Goal: Task Accomplishment & Management: Use online tool/utility

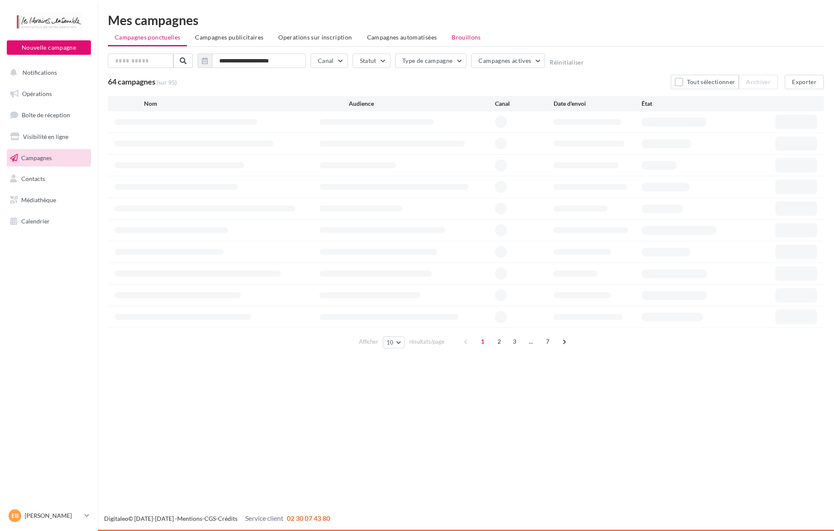
click at [469, 41] on span "Brouillons" at bounding box center [466, 37] width 29 height 7
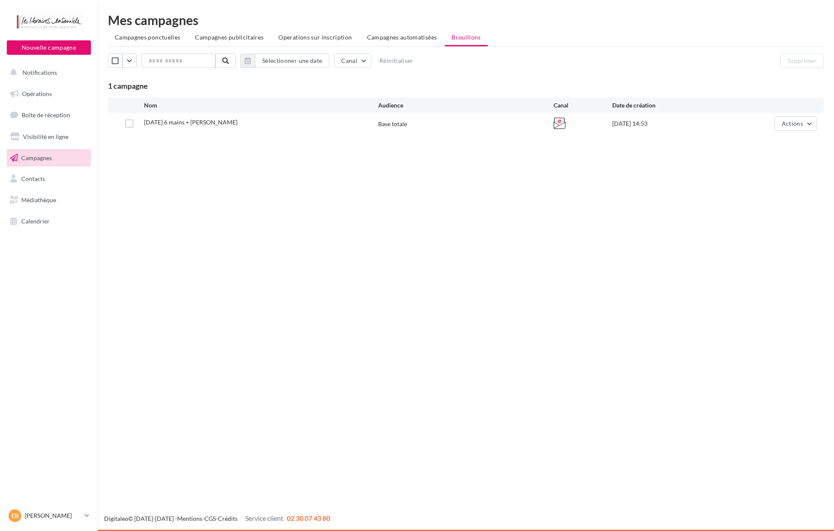
click at [789, 133] on div "04.10.25 6 mains + Begue Base totale 25/09/2025 14:53 Actions" at bounding box center [466, 123] width 716 height 21
click at [793, 127] on span "Actions" at bounding box center [792, 123] width 21 height 7
click at [775, 143] on button "Editer" at bounding box center [774, 144] width 85 height 22
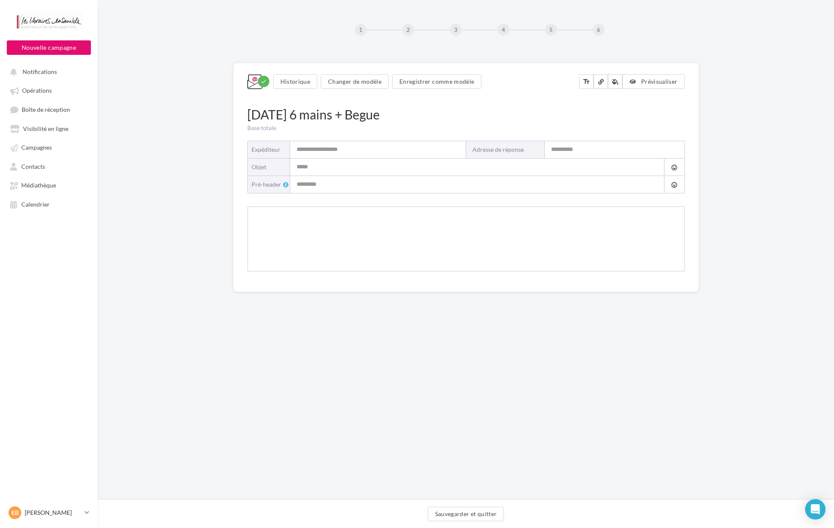
type input "**********"
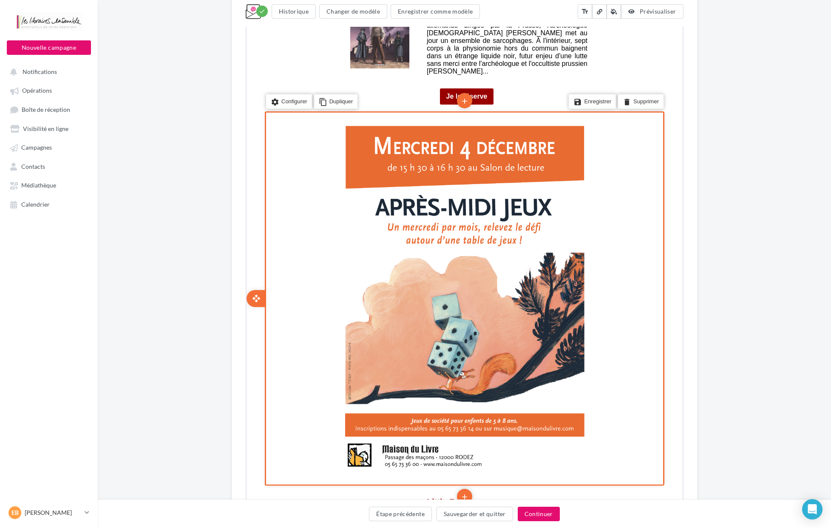
scroll to position [1986, 0]
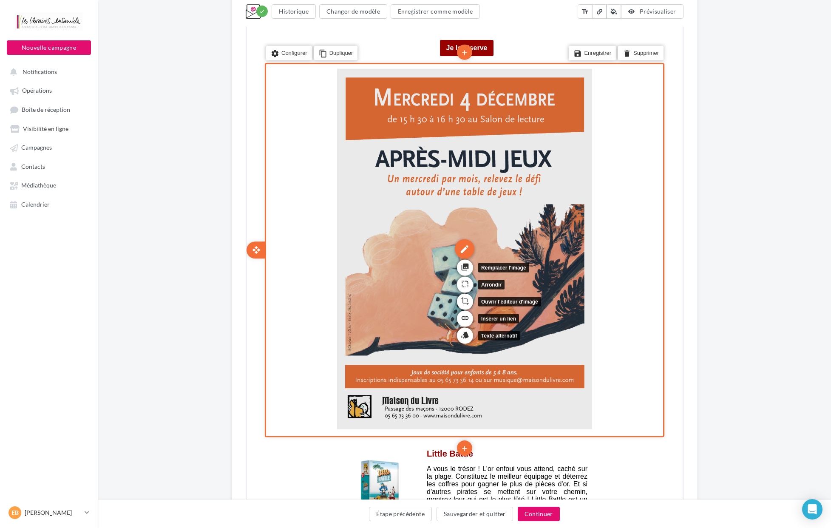
click at [470, 238] on div "edit" at bounding box center [463, 248] width 20 height 20
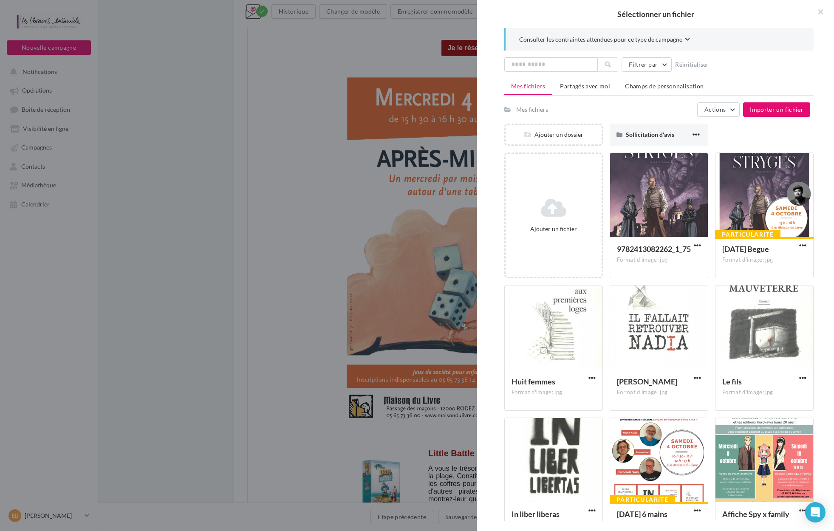
click at [535, 204] on icon at bounding box center [553, 208] width 89 height 20
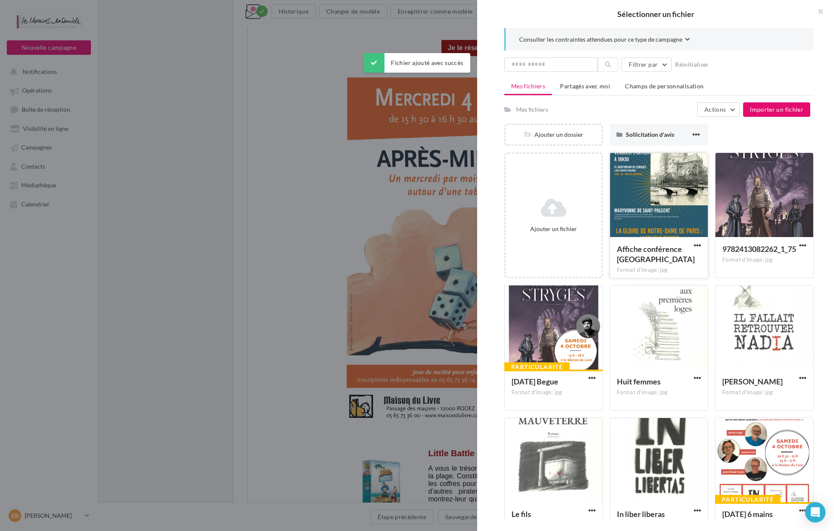
click at [658, 206] on div at bounding box center [659, 195] width 98 height 85
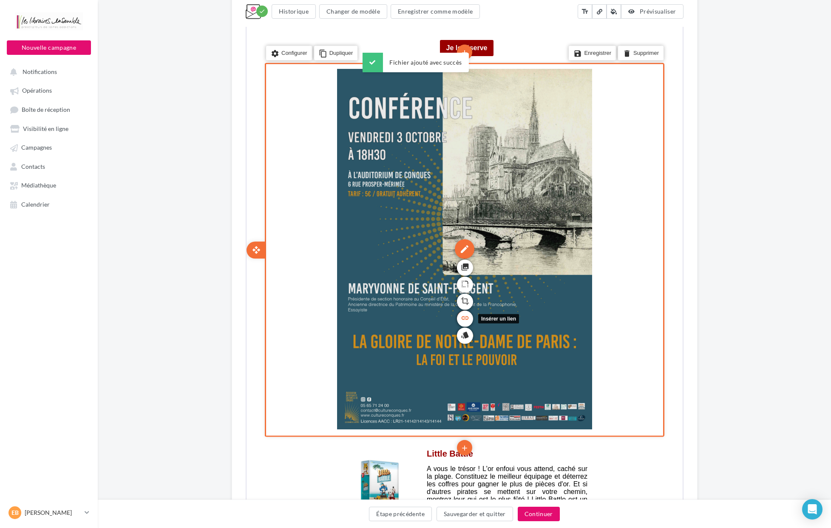
click at [464, 310] on icon "link" at bounding box center [463, 317] width 8 height 14
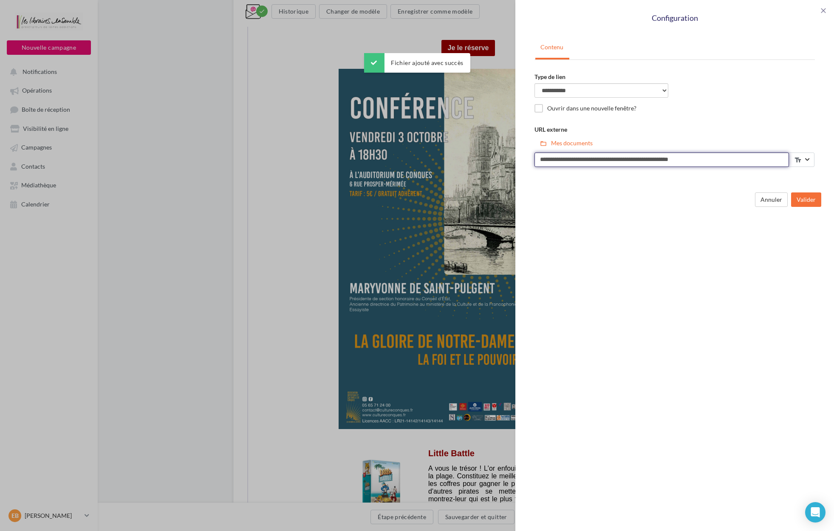
click at [705, 157] on input "**********" at bounding box center [662, 160] width 255 height 14
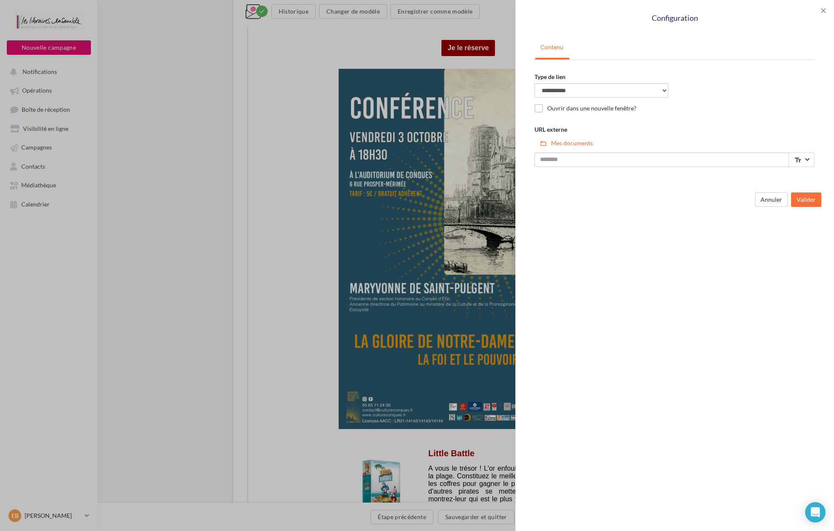
click at [811, 206] on div "Annuler Valider" at bounding box center [675, 198] width 306 height 25
drag, startPoint x: 811, startPoint y: 203, endPoint x: 792, endPoint y: 213, distance: 21.7
click at [811, 202] on button "Valider" at bounding box center [806, 199] width 30 height 14
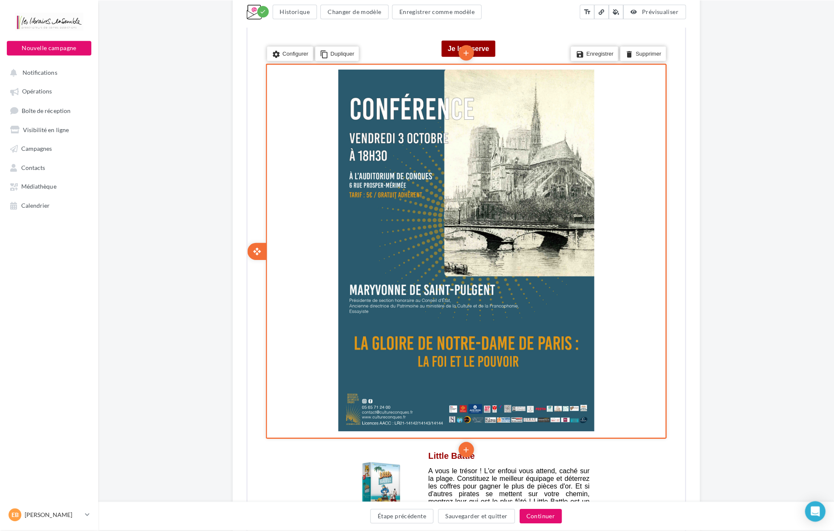
scroll to position [2131, 0]
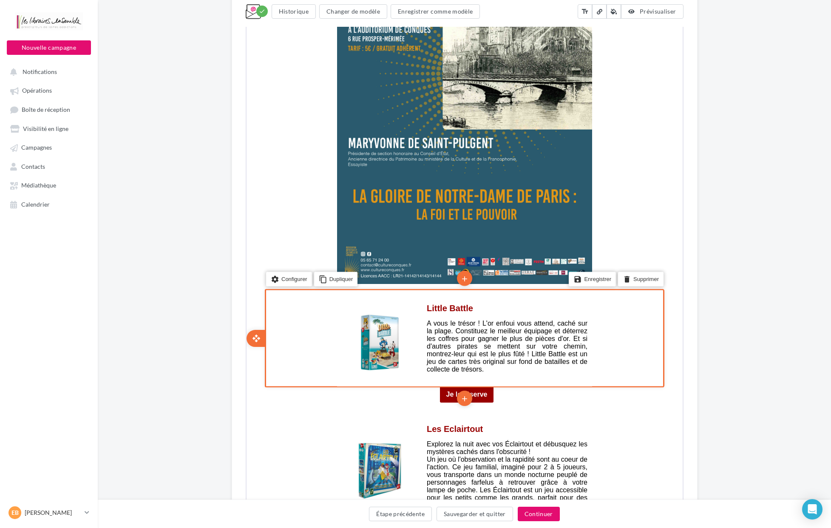
click at [628, 276] on ul "save Enregistrer delete Supprimer" at bounding box center [615, 284] width 97 height 20
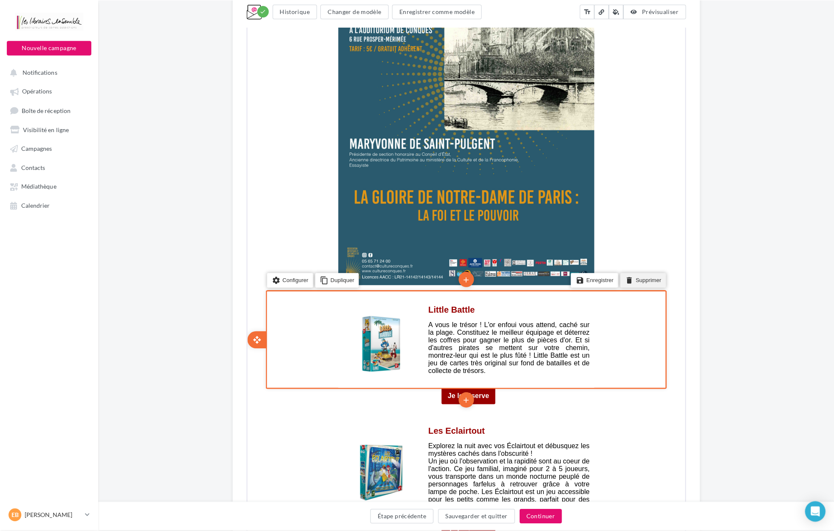
drag, startPoint x: 632, startPoint y: 264, endPoint x: 846, endPoint y: -1652, distance: 1928.6
click at [632, 264] on li "delete Supprimer" at bounding box center [639, 270] width 45 height 14
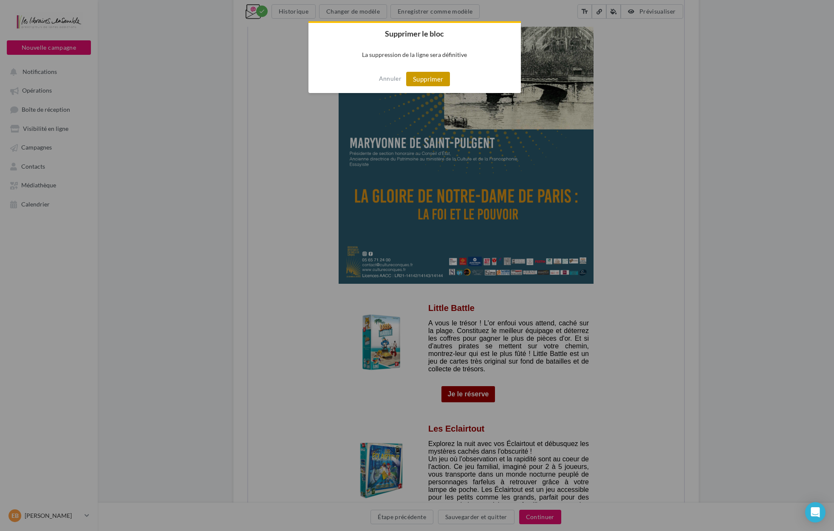
click at [438, 79] on button "Supprimer" at bounding box center [428, 79] width 44 height 14
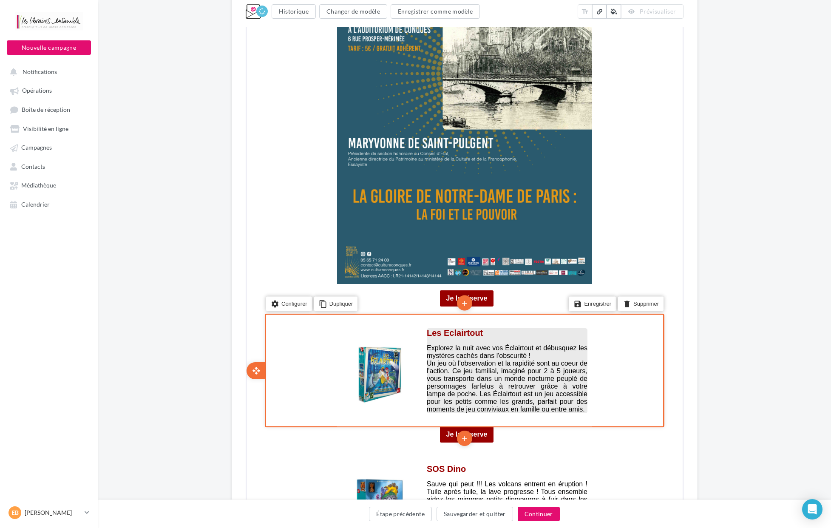
drag, startPoint x: 561, startPoint y: 370, endPoint x: 586, endPoint y: 322, distance: 54.5
click at [563, 369] on span "Un jeu où l'observation et la rapidité sont au coeur de l'action. Ce jeu famili…" at bounding box center [505, 385] width 161 height 53
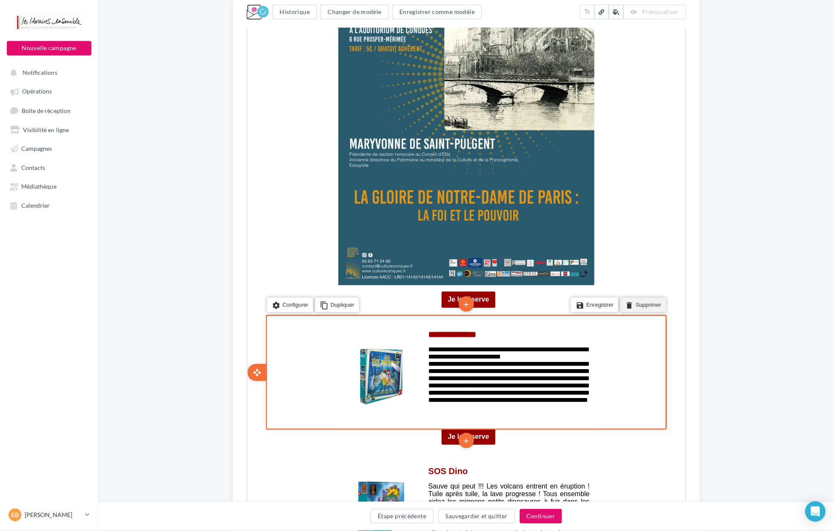
click at [631, 289] on li "delete Supprimer" at bounding box center [639, 295] width 45 height 14
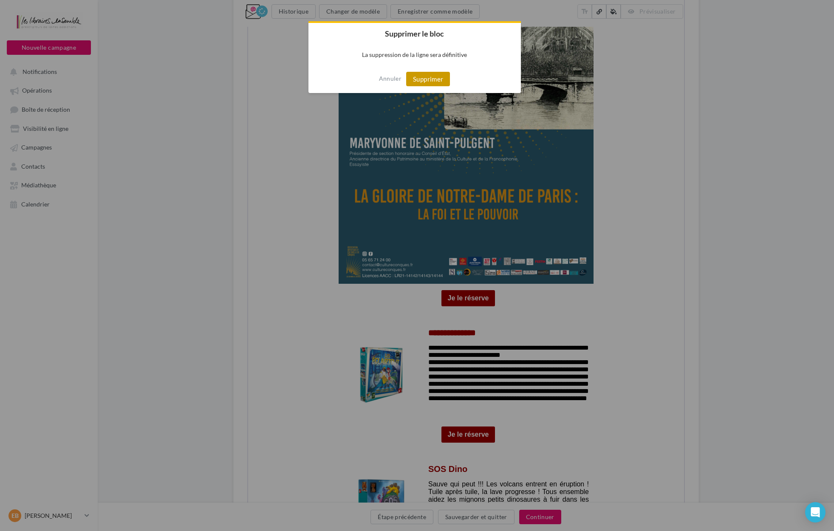
drag, startPoint x: 419, startPoint y: 75, endPoint x: 255, endPoint y: 2173, distance: 2104.5
click at [419, 75] on button "Supprimer" at bounding box center [428, 79] width 44 height 14
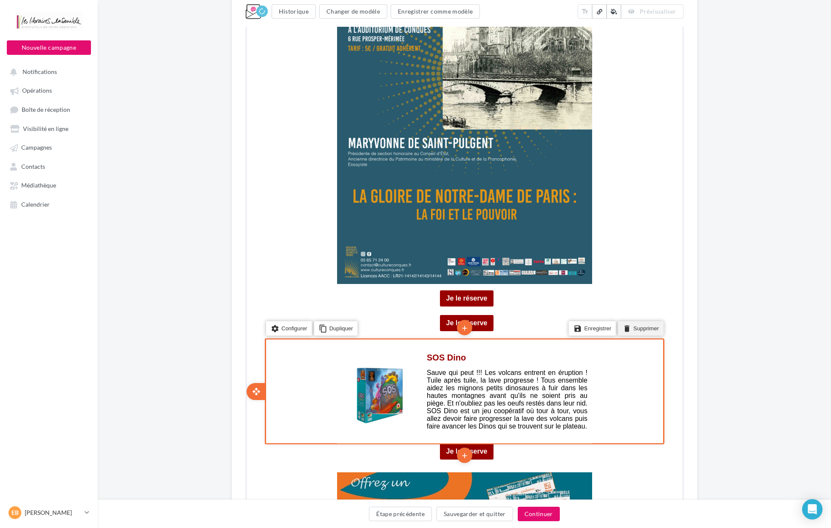
click at [636, 320] on li "delete Supprimer" at bounding box center [639, 327] width 45 height 14
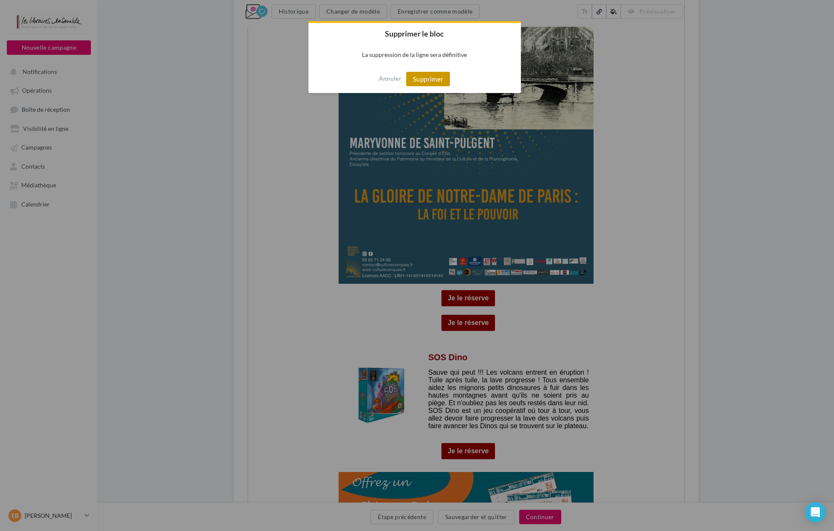
click at [419, 75] on button "Supprimer" at bounding box center [428, 79] width 44 height 14
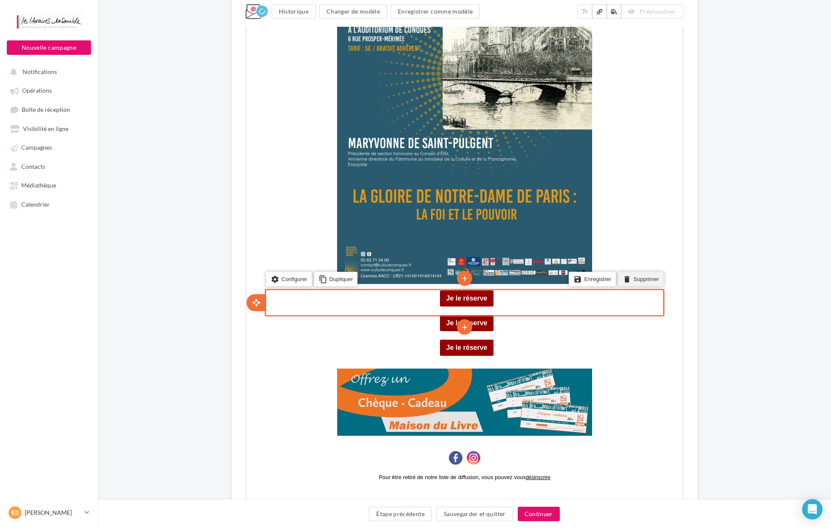
click at [642, 271] on li "delete Supprimer" at bounding box center [639, 278] width 45 height 14
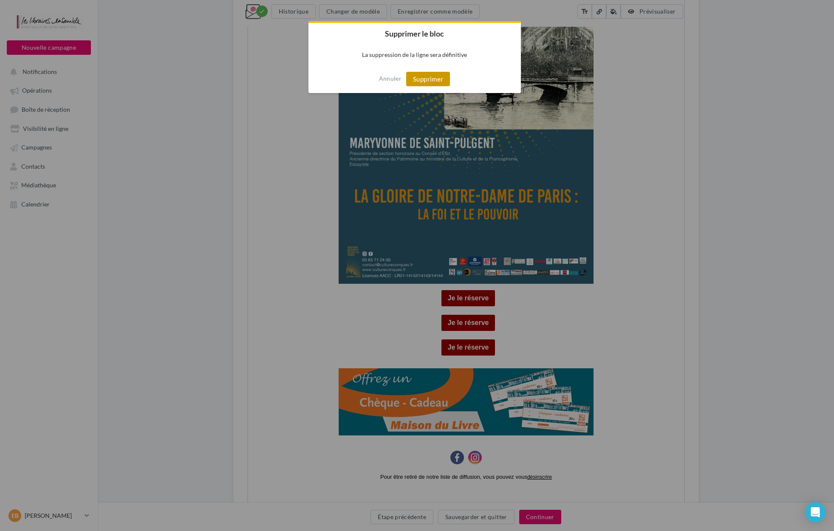
click at [426, 80] on button "Supprimer" at bounding box center [428, 79] width 44 height 14
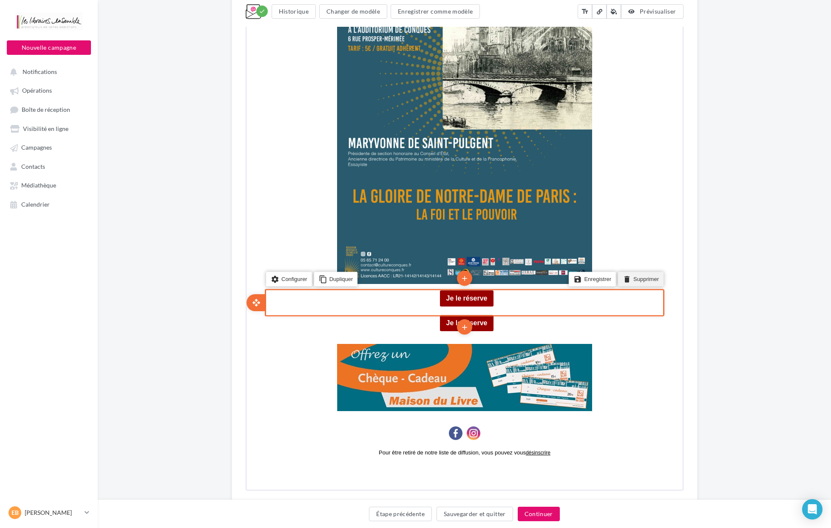
click at [628, 272] on icon "delete" at bounding box center [625, 278] width 8 height 12
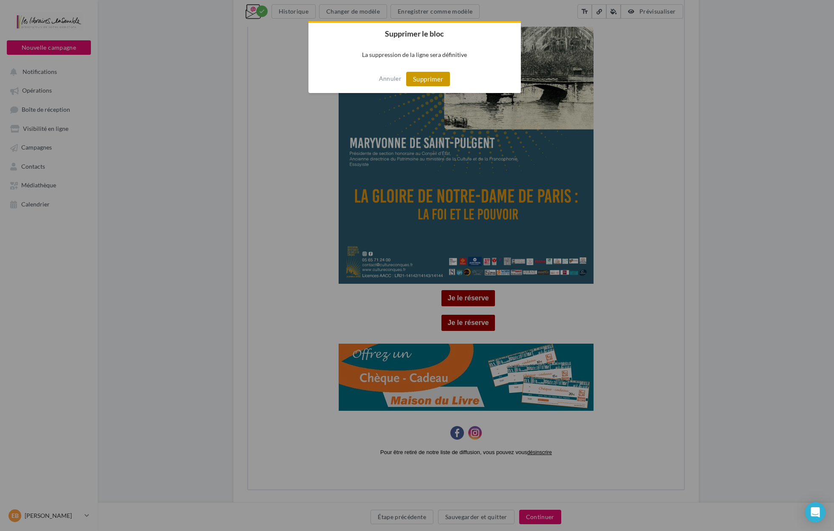
click at [431, 85] on button "Supprimer" at bounding box center [428, 79] width 44 height 14
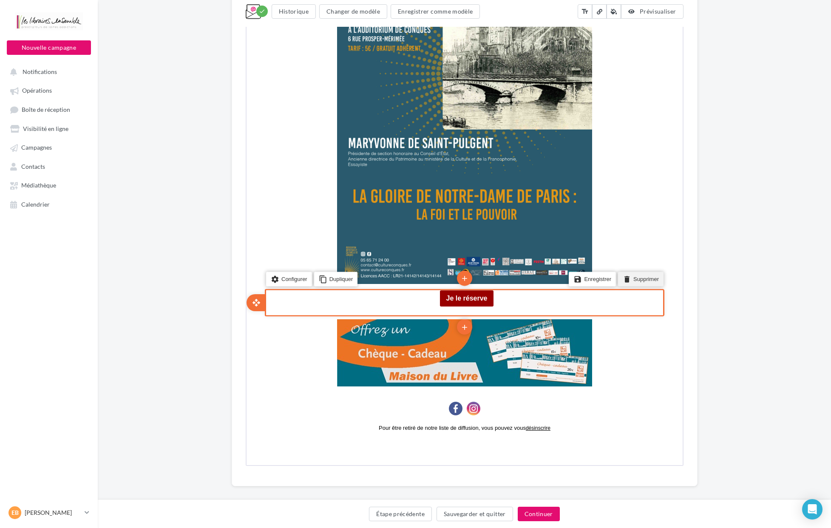
click at [627, 272] on icon "delete" at bounding box center [625, 278] width 8 height 12
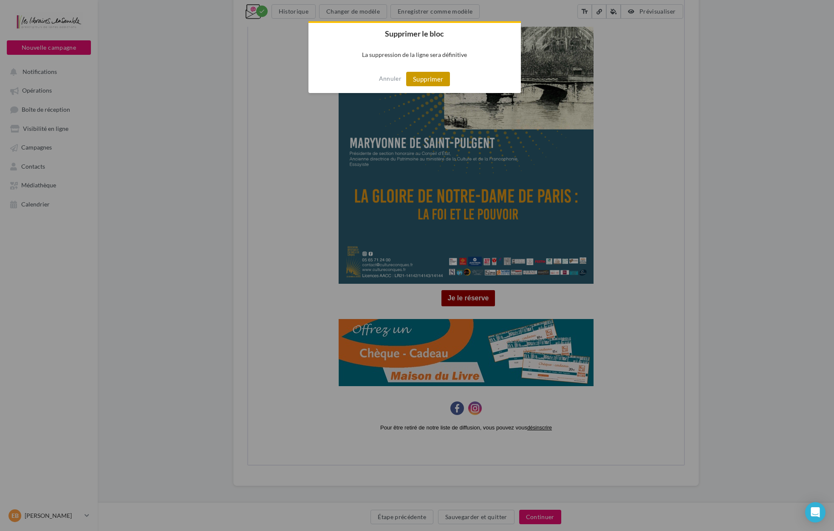
click at [428, 81] on button "Supprimer" at bounding box center [428, 79] width 44 height 14
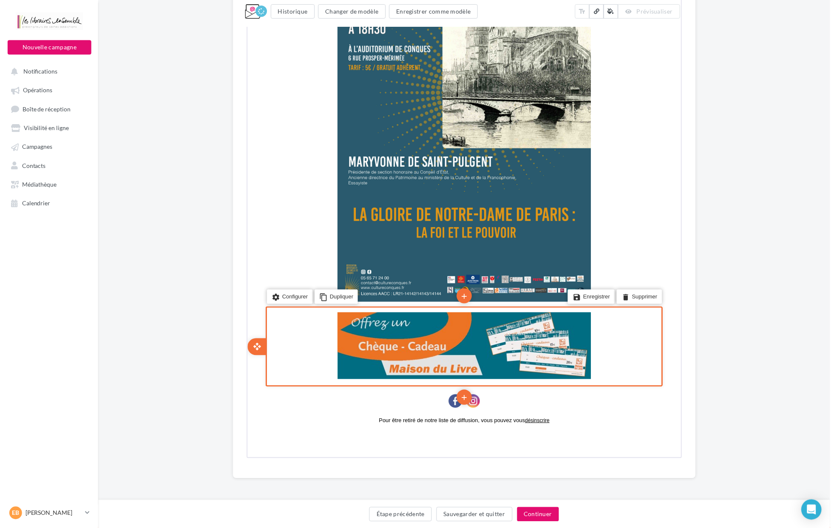
scroll to position [2115, 0]
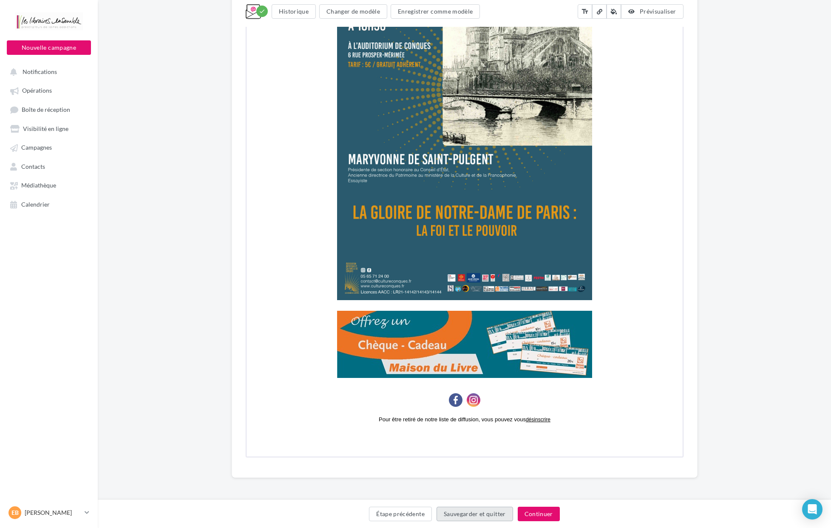
click at [475, 510] on button "Sauvegarder et quitter" at bounding box center [474, 513] width 76 height 14
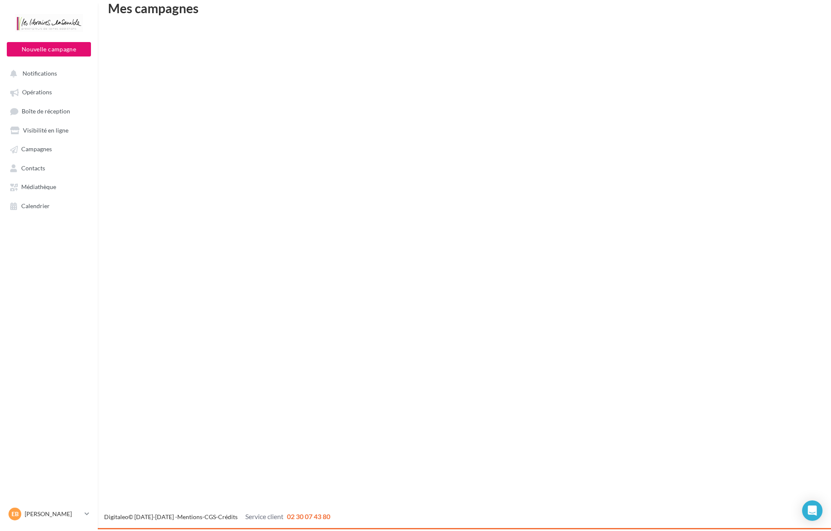
scroll to position [14, 0]
